Goal: Information Seeking & Learning: Learn about a topic

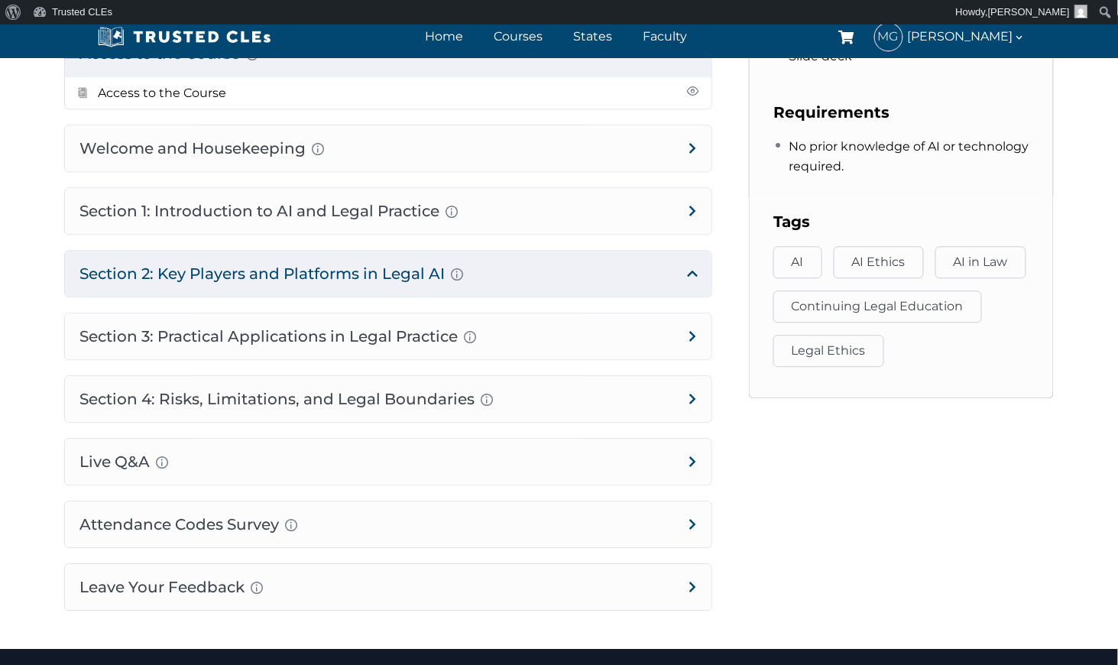
scroll to position [943, 0]
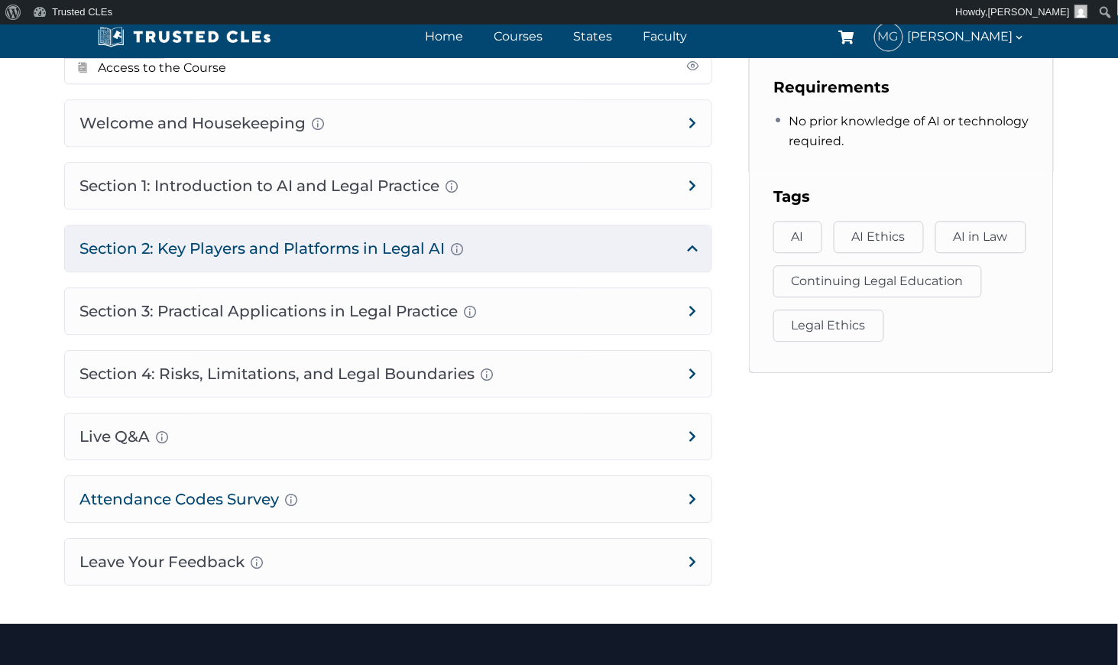
click at [251, 487] on h4 "Attendance Codes Survey Completion instructions for survey and attendance Final…" at bounding box center [388, 499] width 647 height 46
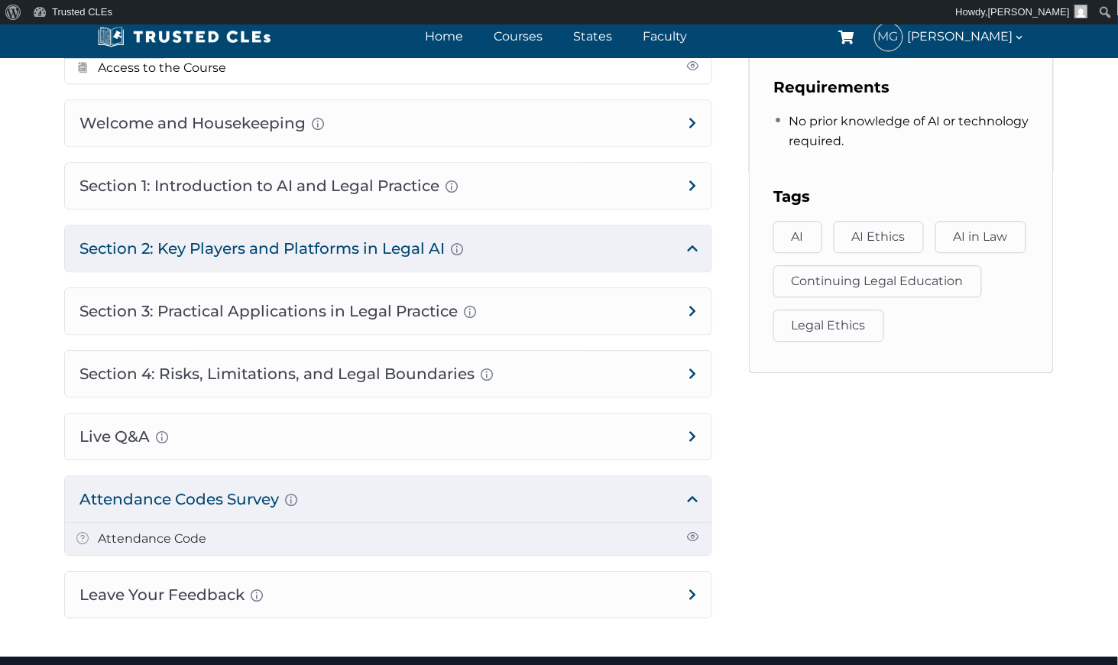
click at [190, 531] on link "Attendance Code" at bounding box center [153, 538] width 109 height 15
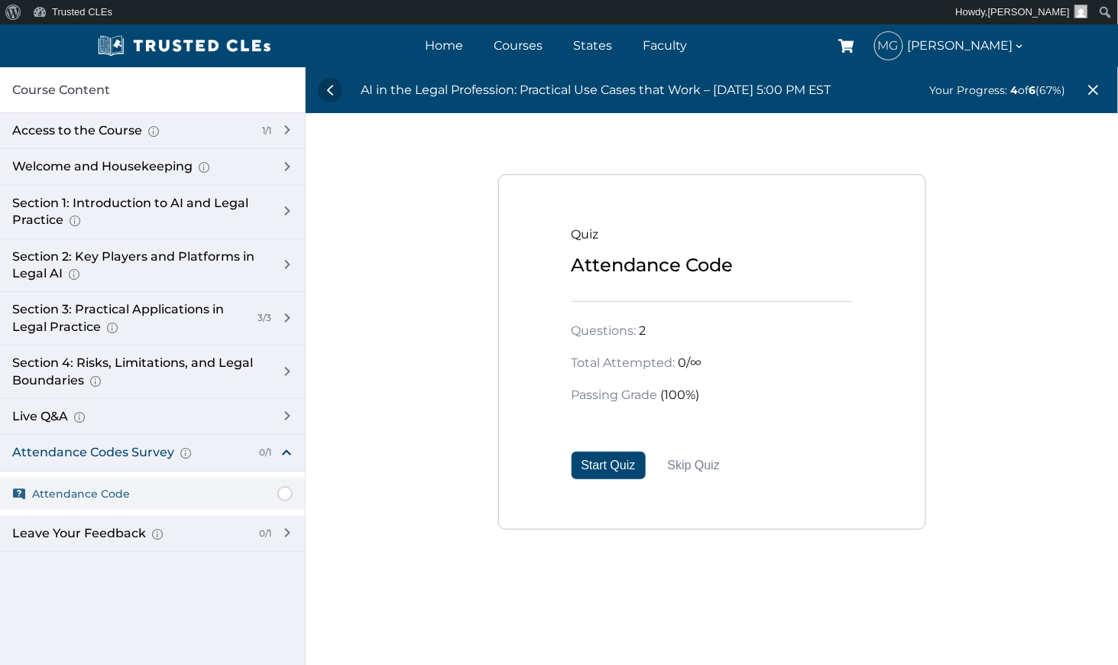
click at [99, 491] on span "Attendance Code" at bounding box center [81, 493] width 98 height 17
click at [122, 448] on div "Attendance Codes Survey Completion instructions for survey and attendance Final…" at bounding box center [129, 452] width 235 height 17
click at [634, 463] on button "Start Quiz" at bounding box center [609, 466] width 74 height 28
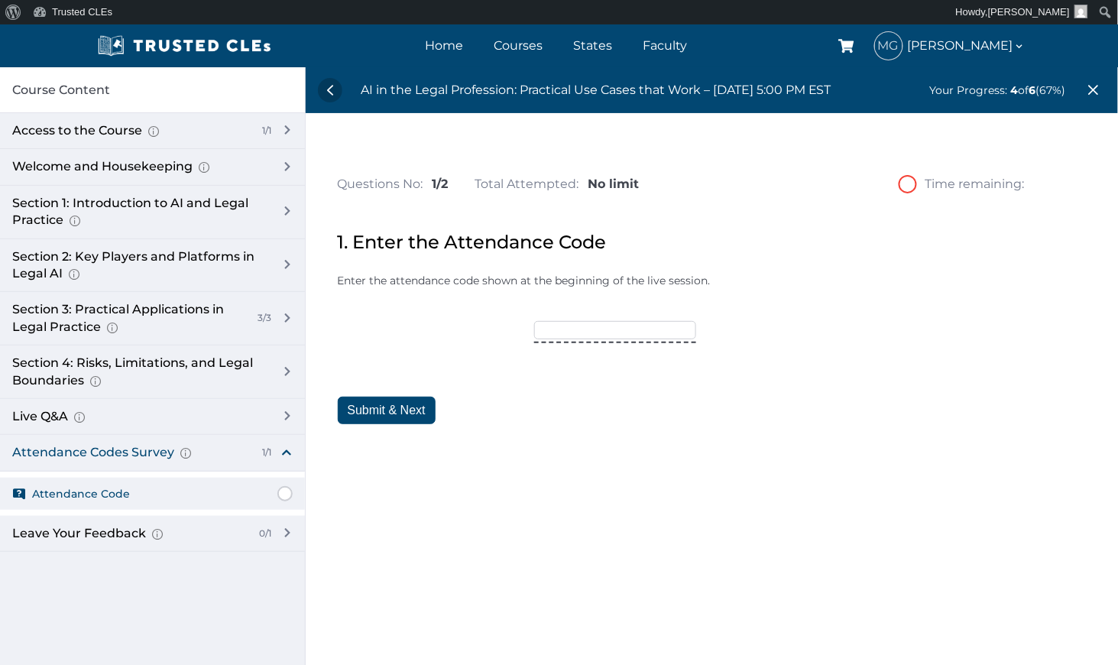
click at [585, 333] on input"] "text" at bounding box center [615, 330] width 162 height 18
type input"] "trusted15"
click at [408, 407] on button "Submit & Next" at bounding box center [387, 411] width 98 height 28
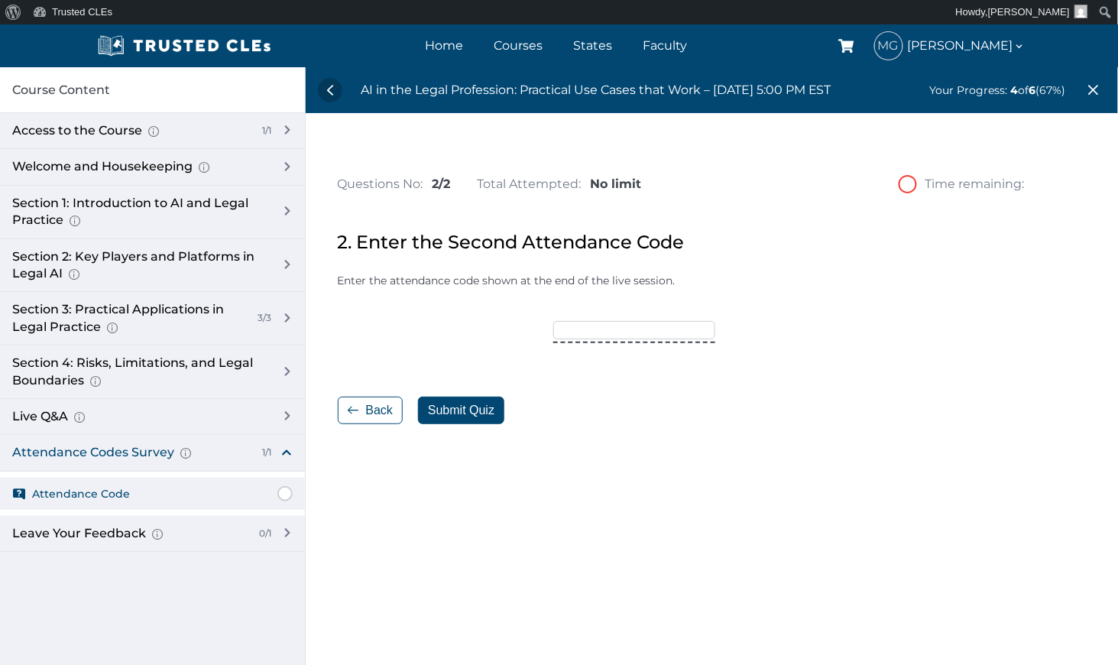
click at [584, 329] on input"] "text" at bounding box center [634, 330] width 162 height 18
type input"] "[DATE]"
click at [452, 401] on button "Submit Quiz" at bounding box center [461, 411] width 86 height 28
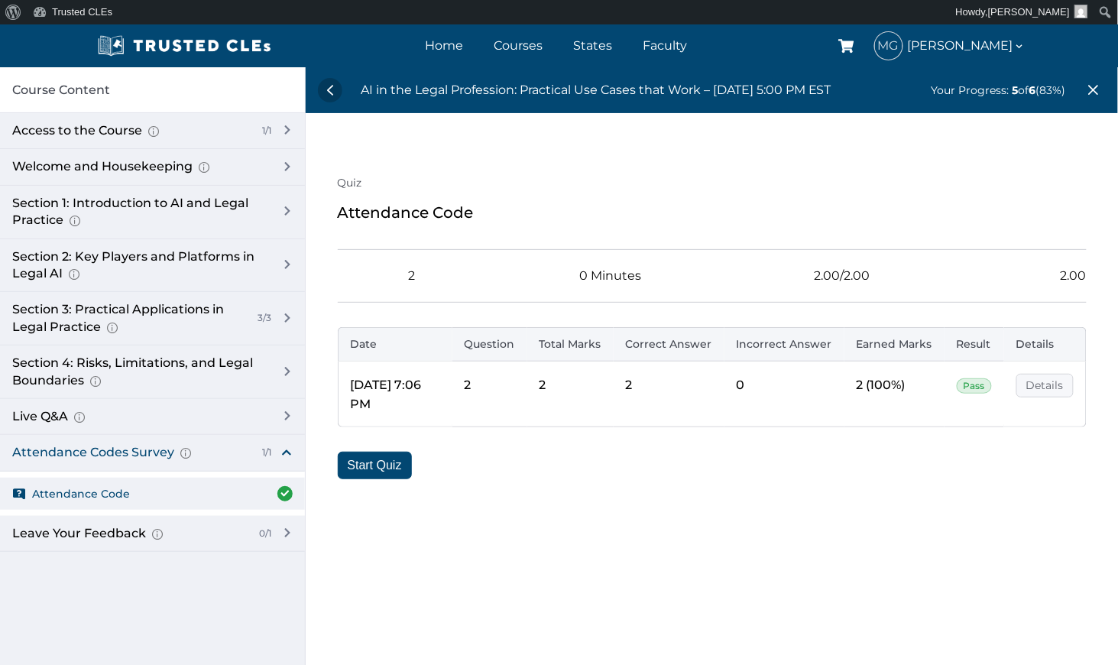
click at [1052, 381] on link "Details" at bounding box center [1045, 386] width 57 height 24
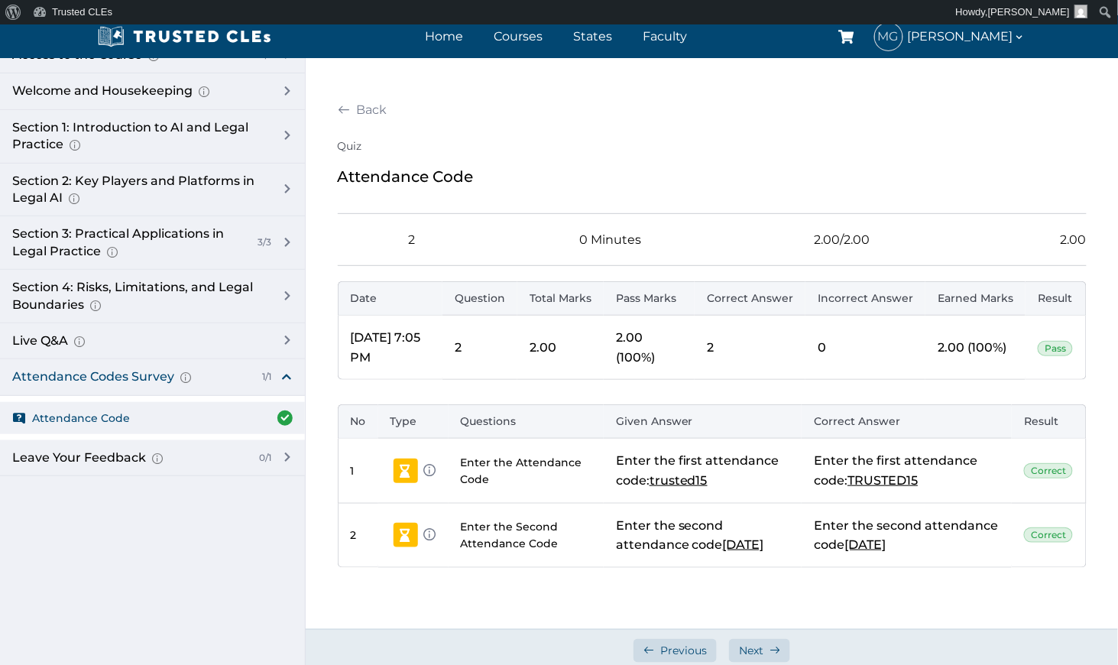
scroll to position [50, 0]
